Goal: Task Accomplishment & Management: Use online tool/utility

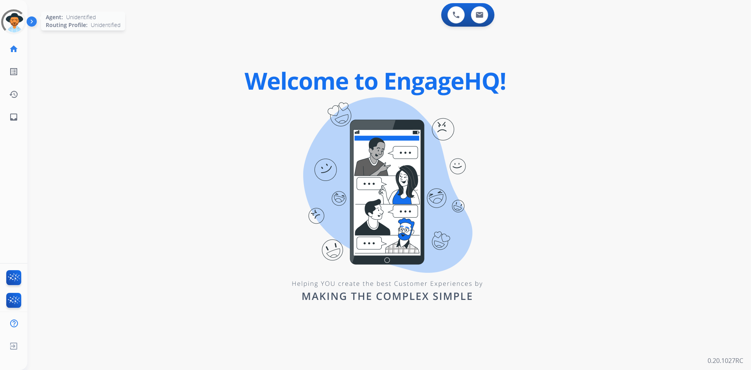
click at [19, 29] on div at bounding box center [13, 21] width 35 height 35
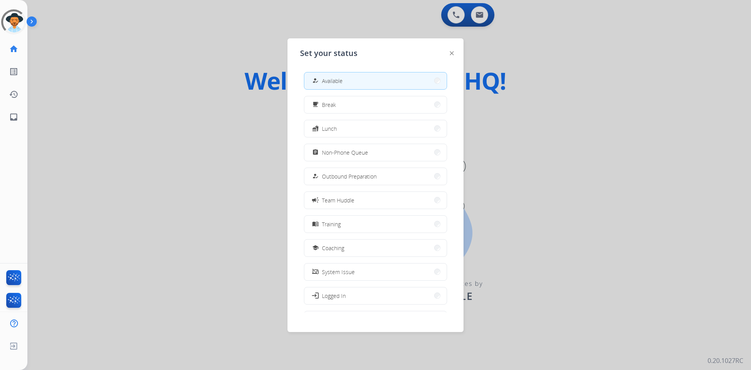
click at [153, 65] on div at bounding box center [375, 185] width 751 height 370
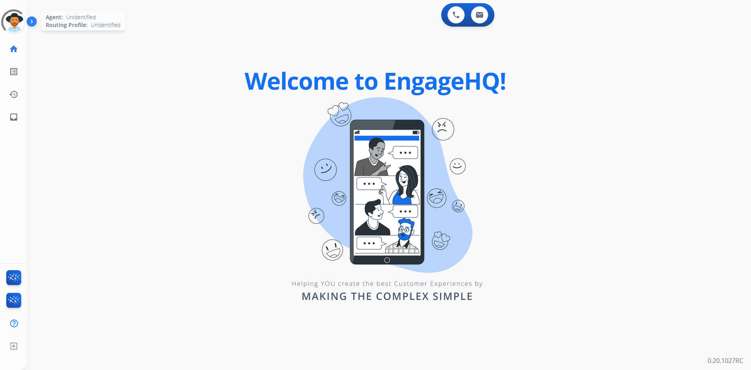
click at [12, 24] on div at bounding box center [14, 22] width 32 height 32
click at [9, 15] on div at bounding box center [13, 22] width 27 height 27
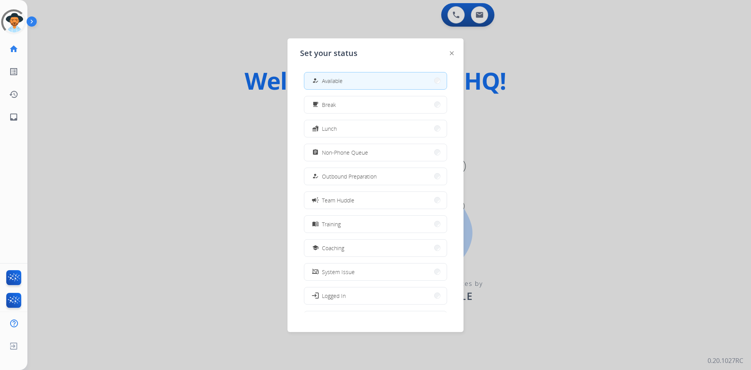
click at [181, 101] on div at bounding box center [375, 185] width 751 height 370
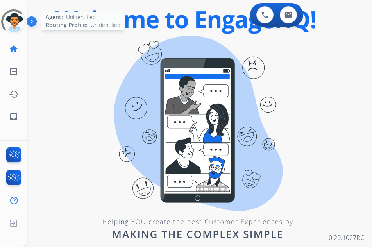
click at [17, 19] on div at bounding box center [13, 21] width 31 height 31
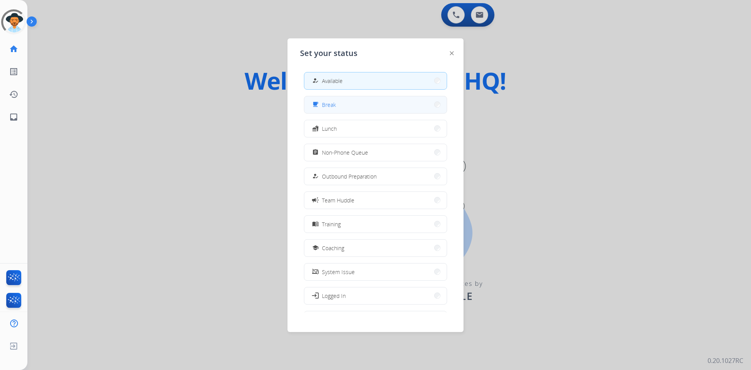
click at [337, 110] on button "free_breakfast Break" at bounding box center [375, 104] width 142 height 17
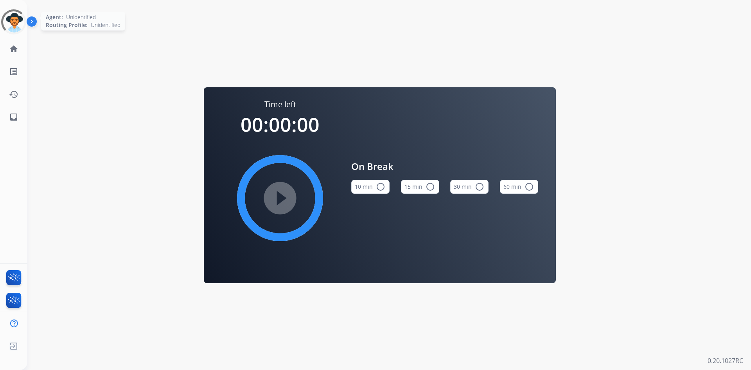
drag, startPoint x: 13, startPoint y: 26, endPoint x: 20, endPoint y: 27, distance: 7.2
click at [13, 26] on div at bounding box center [13, 21] width 25 height 25
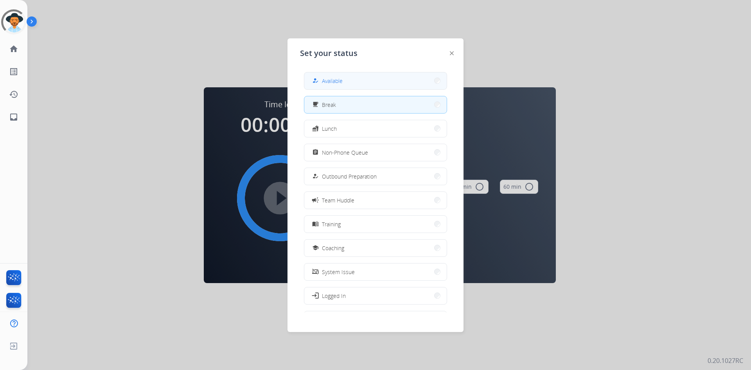
click at [333, 77] on span "Available" at bounding box center [332, 81] width 21 height 8
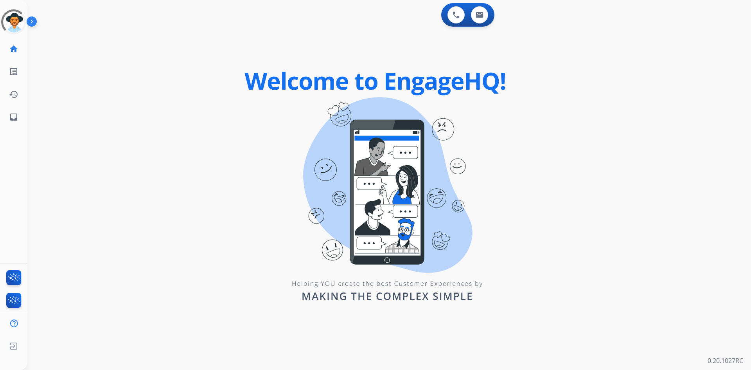
click at [41, 247] on div "0 Voice Interactions 0 Email Interactions swap_horiz Break voice bridge close_f…" at bounding box center [388, 185] width 723 height 370
